Goal: Information Seeking & Learning: Learn about a topic

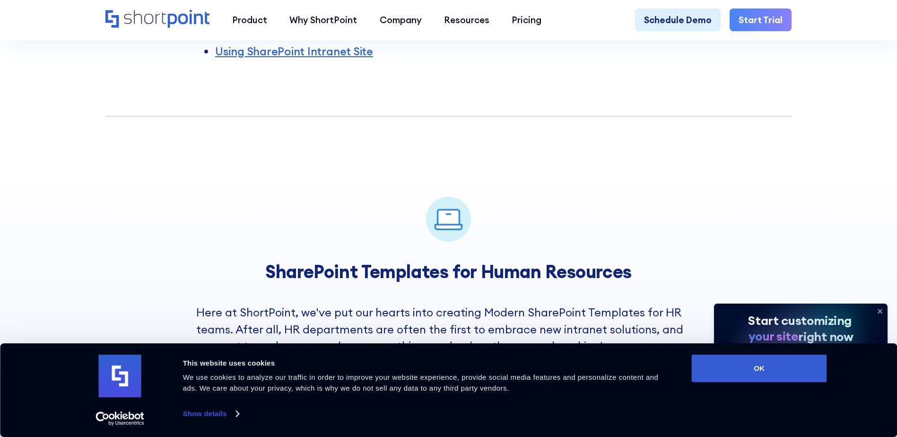
scroll to position [567, 0]
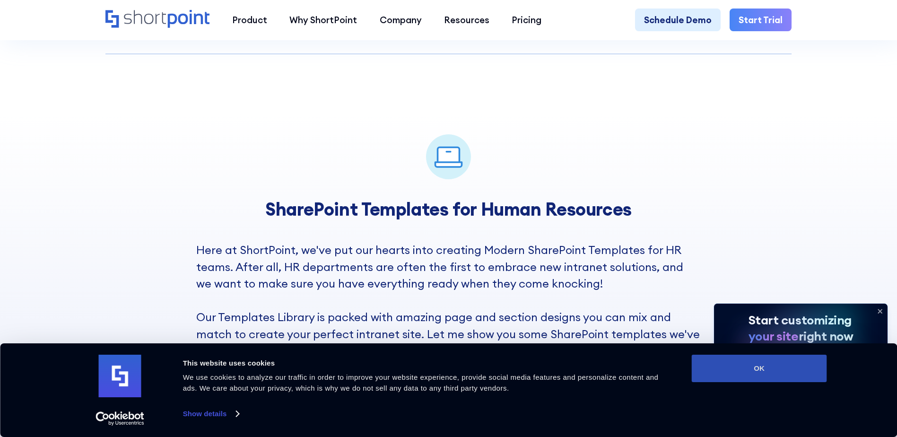
click at [775, 371] on button "OK" at bounding box center [759, 368] width 135 height 27
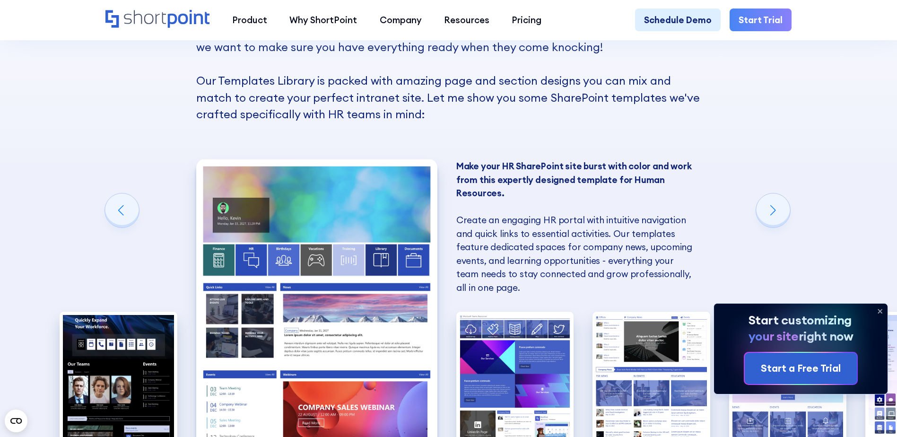
scroll to position [851, 0]
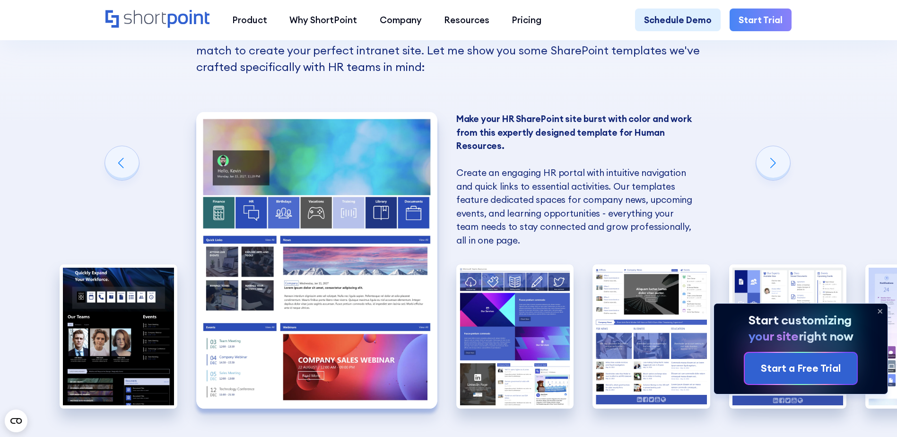
click at [474, 125] on strong "Make your HR SharePoint site burst with color and work from this expertly desig…" at bounding box center [573, 132] width 235 height 38
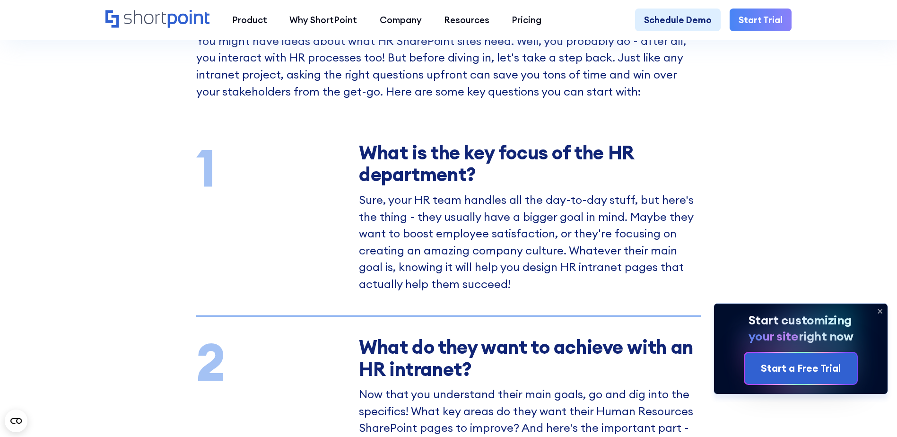
scroll to position [1560, 0]
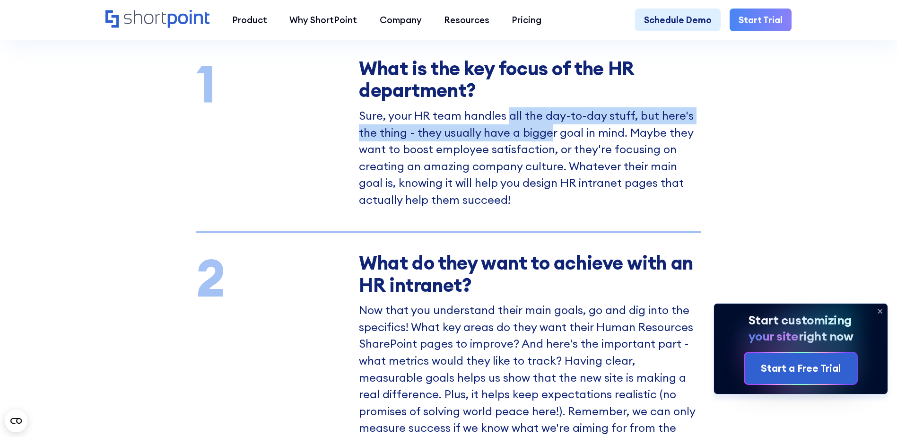
drag, startPoint x: 506, startPoint y: 129, endPoint x: 552, endPoint y: 141, distance: 47.4
click at [552, 139] on p "Sure, your HR team handles all the day-to-day stuff, but here's the thing - the…" at bounding box center [530, 157] width 342 height 101
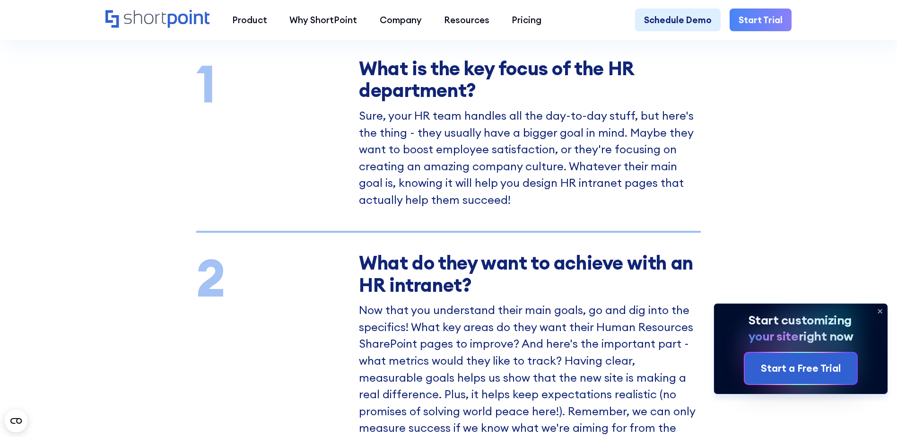
drag, startPoint x: 552, startPoint y: 141, endPoint x: 550, endPoint y: 203, distance: 62.4
click at [550, 203] on p "Sure, your HR team handles all the day-to-day stuff, but here's the thing - the…" at bounding box center [530, 157] width 342 height 101
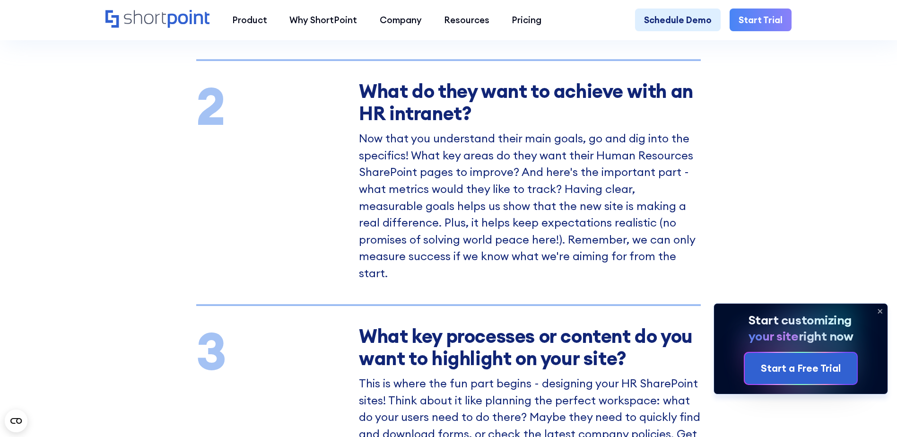
scroll to position [1702, 0]
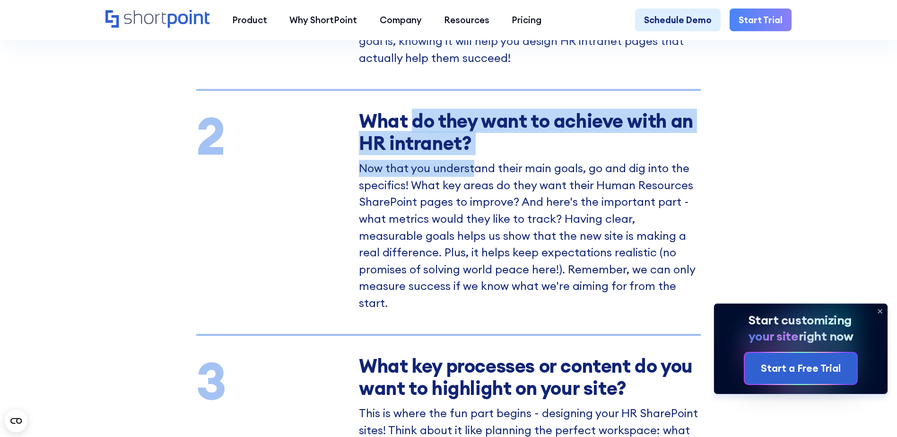
drag, startPoint x: 412, startPoint y: 127, endPoint x: 476, endPoint y: 194, distance: 92.3
click at [476, 193] on div "What do they want to achieve with an HR intranet? Now that you understand their…" at bounding box center [530, 212] width 342 height 198
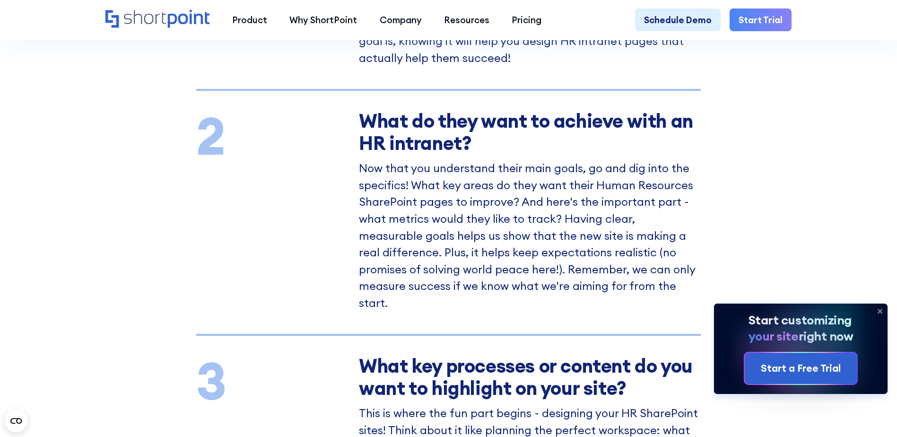
drag, startPoint x: 476, startPoint y: 194, endPoint x: 479, endPoint y: 245, distance: 51.1
click at [479, 245] on p "Now that you understand their main goals, go and dig into the specifics! What k…" at bounding box center [530, 235] width 342 height 151
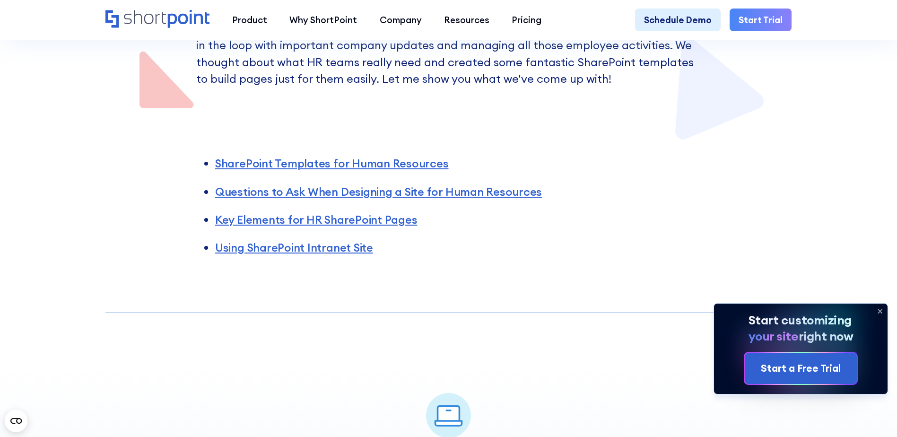
scroll to position [189, 0]
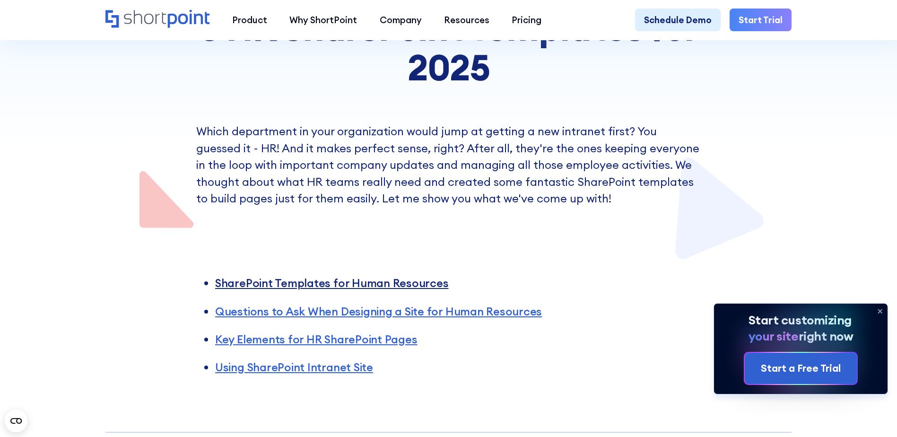
click at [384, 287] on link "SharePoint Templates for Human Resources" at bounding box center [332, 283] width 234 height 14
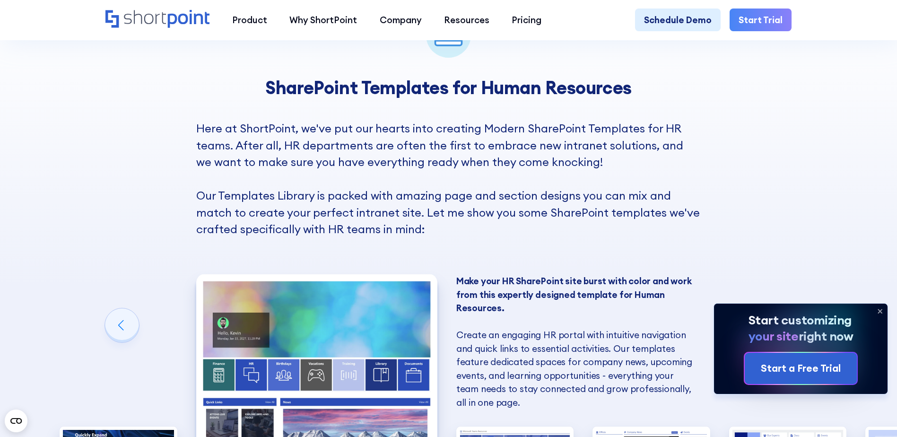
scroll to position [849, 0]
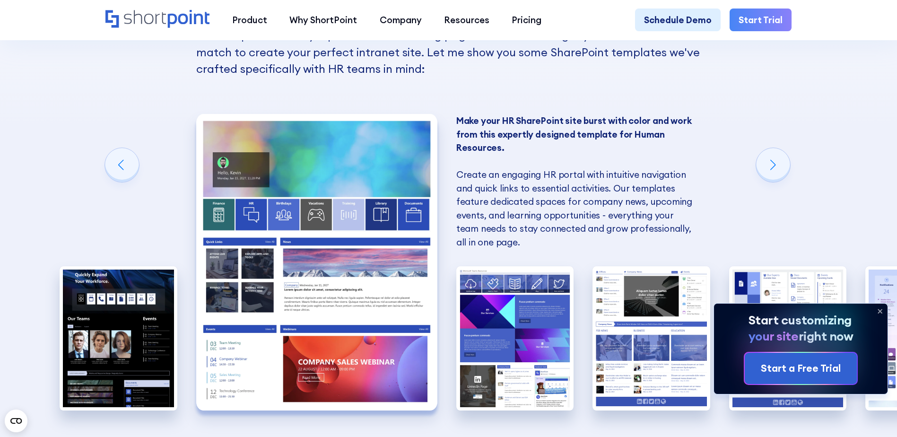
click at [384, 271] on img "2 / 6" at bounding box center [316, 262] width 241 height 296
click at [315, 370] on img "2 / 6" at bounding box center [316, 262] width 241 height 296
click at [307, 220] on img "2 / 6" at bounding box center [316, 262] width 241 height 296
click at [530, 188] on p "Make your HR SharePoint site burst with color and work from this expertly desig…" at bounding box center [576, 181] width 241 height 135
click at [529, 145] on strong "Make your HR SharePoint site burst with color and work from this expertly desig…" at bounding box center [573, 134] width 235 height 38
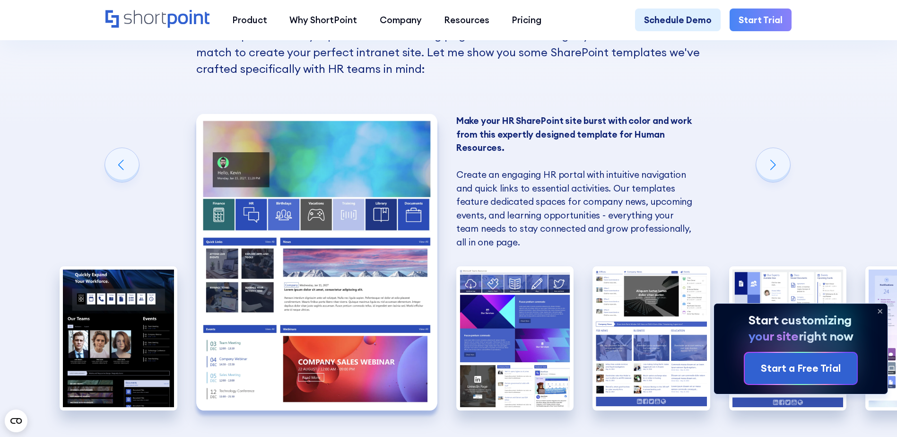
click at [879, 306] on icon at bounding box center [879, 311] width 15 height 15
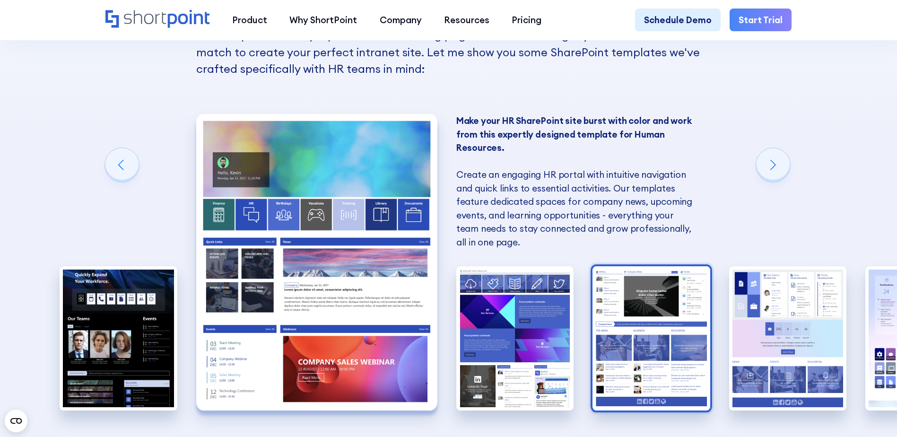
click at [670, 378] on img "4 / 6" at bounding box center [651, 338] width 118 height 144
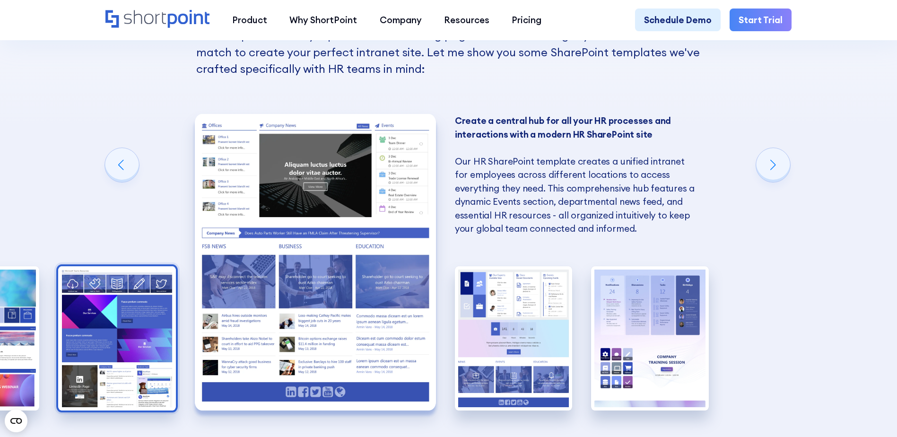
click at [114, 370] on img "3 / 6" at bounding box center [117, 338] width 118 height 144
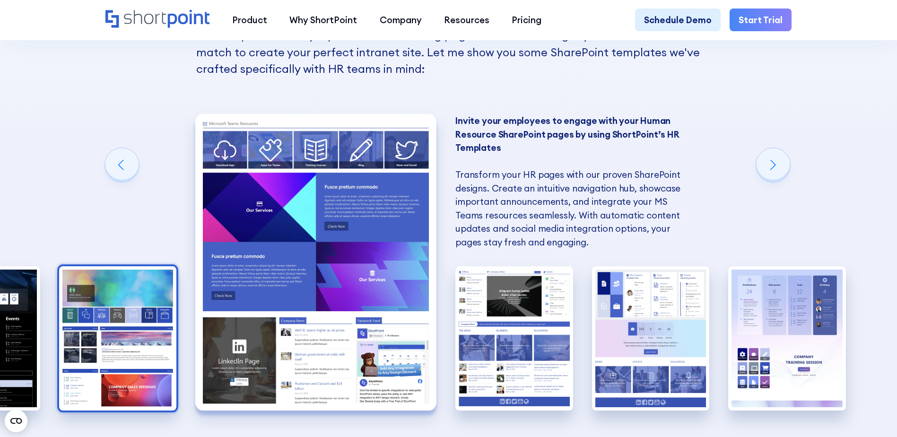
click at [131, 345] on img "2 / 6" at bounding box center [118, 338] width 118 height 144
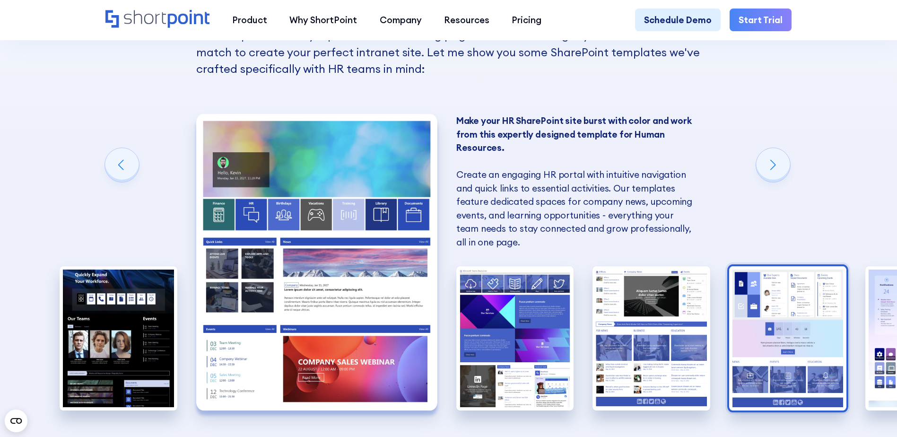
click at [809, 358] on img "5 / 6" at bounding box center [788, 338] width 118 height 144
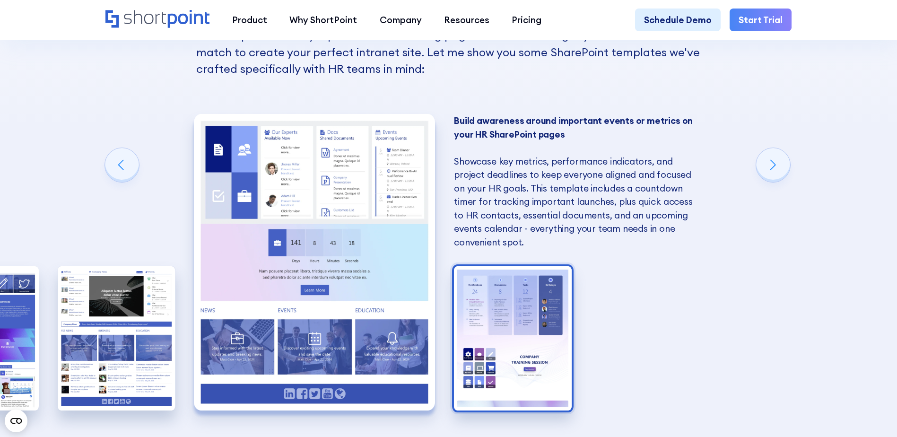
click at [538, 348] on img "6 / 6" at bounding box center [513, 338] width 118 height 144
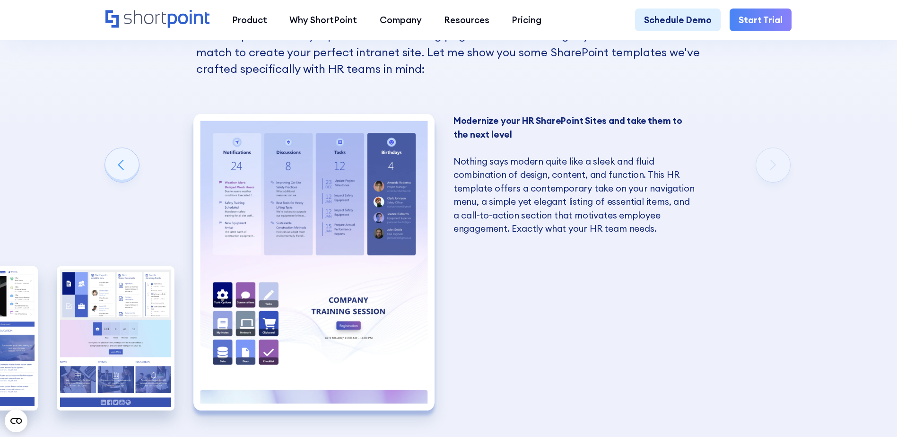
click at [592, 339] on div "SharePoint Templates for Human Resources Here at ShortPoint, we've put our hear…" at bounding box center [448, 189] width 897 height 721
